Goal: Entertainment & Leisure: Browse casually

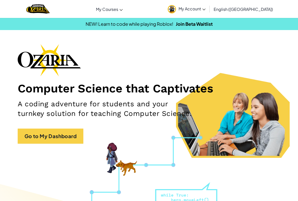
click at [176, 10] on img at bounding box center [172, 9] width 8 height 8
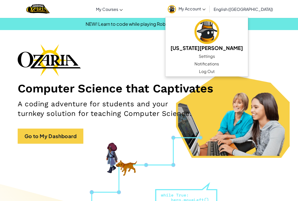
click at [33, 127] on div "Computer Science that Captivates A coding adventure for students and your turnk…" at bounding box center [149, 96] width 263 height 105
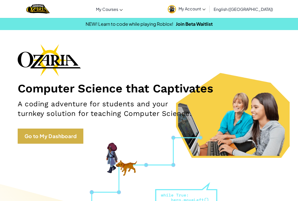
click at [30, 136] on link "Go to My Dashboard" at bounding box center [51, 135] width 66 height 15
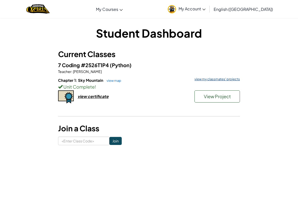
click at [217, 79] on link "view my classmates' projects" at bounding box center [216, 79] width 48 height 3
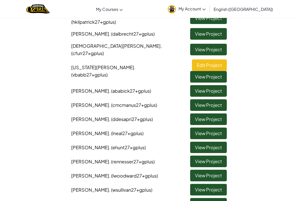
scroll to position [83, 0]
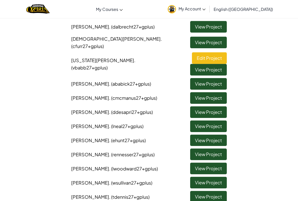
click at [213, 177] on link "View Project" at bounding box center [208, 183] width 37 height 12
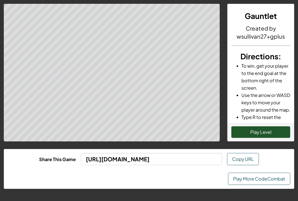
click at [269, 134] on button "Play Level" at bounding box center [260, 132] width 59 height 12
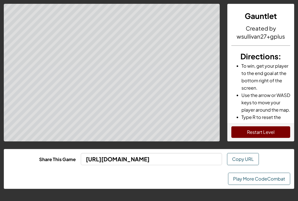
click at [258, 135] on button "Restart Level" at bounding box center [260, 132] width 59 height 12
click at [257, 177] on link "Play More CodeCombat" at bounding box center [259, 179] width 62 height 12
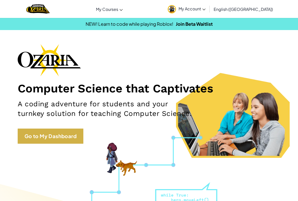
click at [50, 140] on link "Go to My Dashboard" at bounding box center [51, 135] width 66 height 15
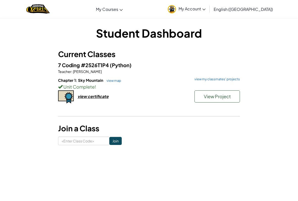
click at [219, 82] on h6 "Chapter 1: Sky Mountain view map view my classmates' projects" at bounding box center [149, 81] width 182 height 6
click at [215, 79] on link "view my classmates' projects" at bounding box center [216, 79] width 48 height 3
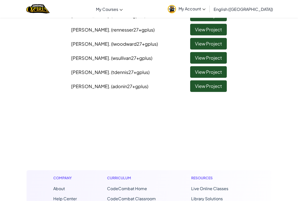
scroll to position [208, 0]
click at [202, 80] on link "View Project" at bounding box center [208, 86] width 37 height 12
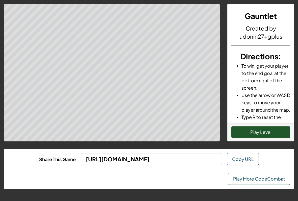
click at [246, 131] on button "Play Level" at bounding box center [260, 132] width 59 height 12
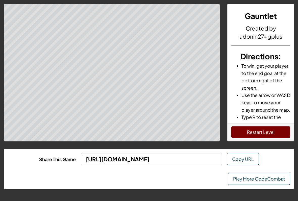
click at [246, 132] on button "Restart Level" at bounding box center [260, 132] width 59 height 12
click at [266, 186] on div "Play More CodeCombat" at bounding box center [149, 179] width 290 height 20
click at [258, 176] on link "Play More CodeCombat" at bounding box center [259, 179] width 62 height 12
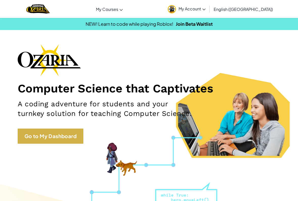
click at [80, 136] on link "Go to My Dashboard" at bounding box center [51, 135] width 66 height 15
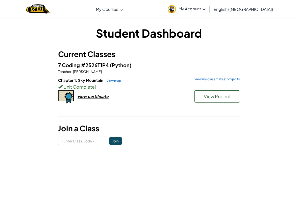
click at [206, 81] on h6 "Chapter 1: Sky Mountain view map view my classmates' projects" at bounding box center [149, 81] width 182 height 6
click at [206, 79] on link "view my classmates' projects" at bounding box center [216, 79] width 48 height 3
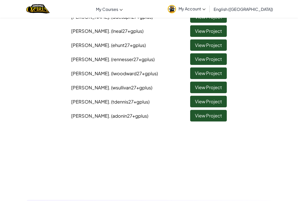
scroll to position [168, 0]
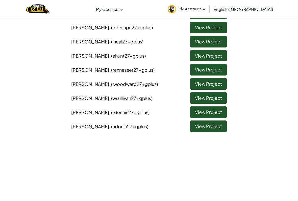
click at [204, 120] on link "View Project" at bounding box center [208, 126] width 37 height 12
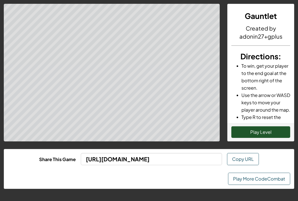
click at [257, 133] on button "Play Level" at bounding box center [260, 132] width 59 height 12
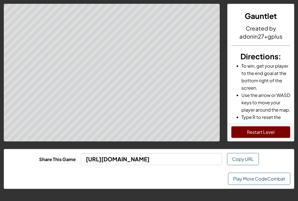
click at [277, 177] on link "Play More CodeCombat" at bounding box center [259, 179] width 62 height 12
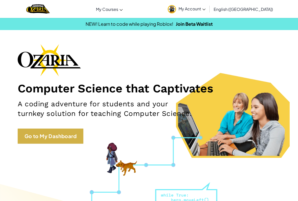
click at [52, 136] on link "Go to My Dashboard" at bounding box center [51, 135] width 66 height 15
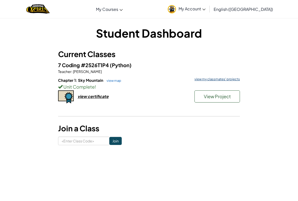
click at [201, 81] on link "view my classmates' projects" at bounding box center [216, 79] width 48 height 3
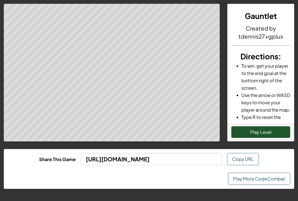
click at [257, 133] on button "Play Level" at bounding box center [260, 132] width 59 height 12
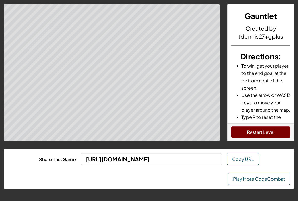
click at [273, 183] on link "Play More CodeCombat" at bounding box center [259, 179] width 62 height 12
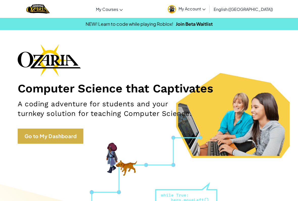
click at [73, 138] on link "Go to My Dashboard" at bounding box center [51, 135] width 66 height 15
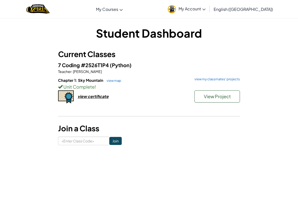
click at [216, 76] on div "7 Coding #2526T1P4 (Python) Teacher : [PERSON_NAME] Chapter 1: Sky Mountain vie…" at bounding box center [149, 88] width 182 height 54
click at [214, 78] on link "view my classmates' projects" at bounding box center [216, 79] width 48 height 3
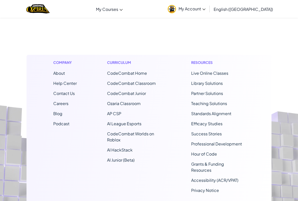
scroll to position [338, 0]
